Goal: Transaction & Acquisition: Purchase product/service

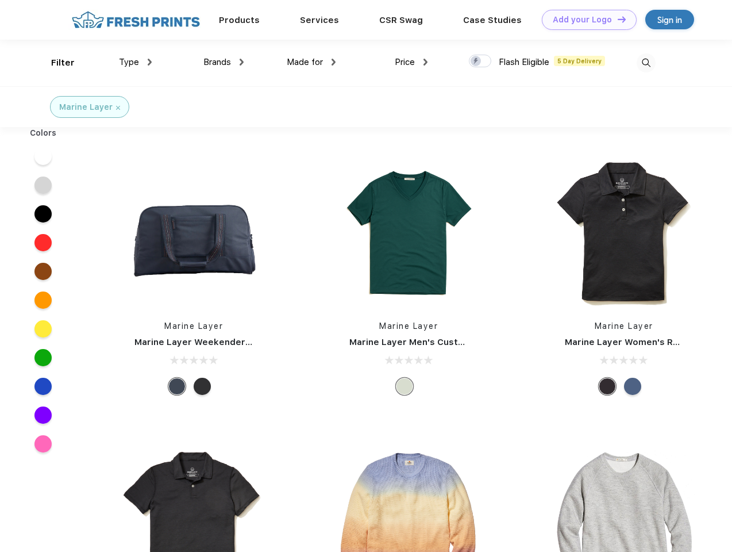
scroll to position [1, 0]
click at [585, 20] on link "Add your Logo Design Tool" at bounding box center [589, 20] width 95 height 20
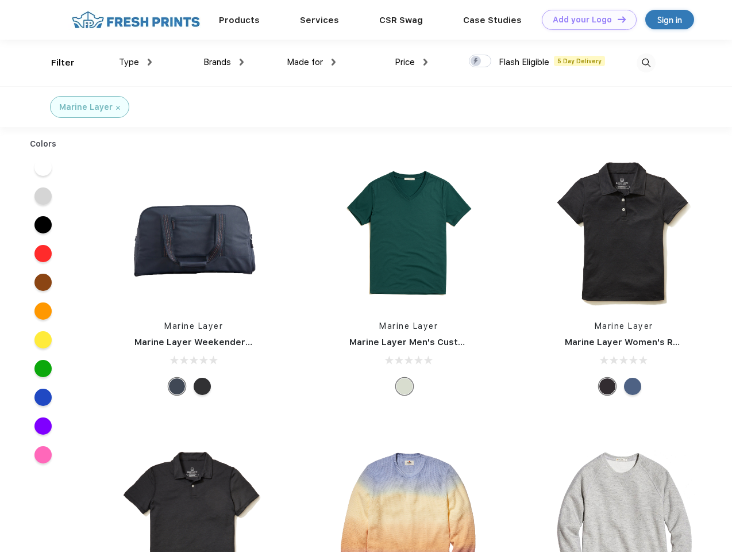
click at [0, 0] on div "Design Tool" at bounding box center [0, 0] width 0 height 0
click at [617, 19] on link "Add your Logo Design Tool" at bounding box center [589, 20] width 95 height 20
click at [55, 63] on div "Filter" at bounding box center [63, 62] width 24 height 13
click at [136, 62] on span "Type" at bounding box center [129, 62] width 20 height 10
click at [224, 62] on span "Brands" at bounding box center [217, 62] width 28 height 10
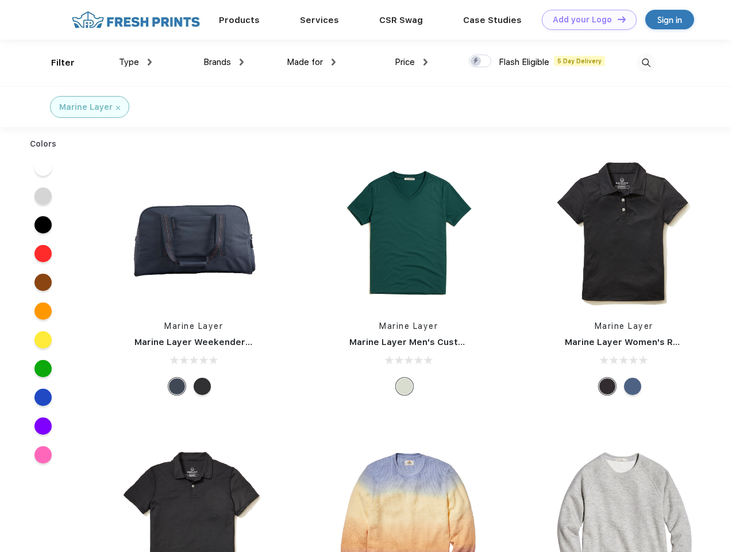
click at [312, 62] on span "Made for" at bounding box center [305, 62] width 36 height 10
click at [412, 62] on span "Price" at bounding box center [405, 62] width 20 height 10
click at [481, 62] on div at bounding box center [480, 61] width 22 height 13
click at [477, 62] on input "checkbox" at bounding box center [472, 57] width 7 height 7
click at [646, 63] on img at bounding box center [646, 62] width 19 height 19
